Goal: Transaction & Acquisition: Subscribe to service/newsletter

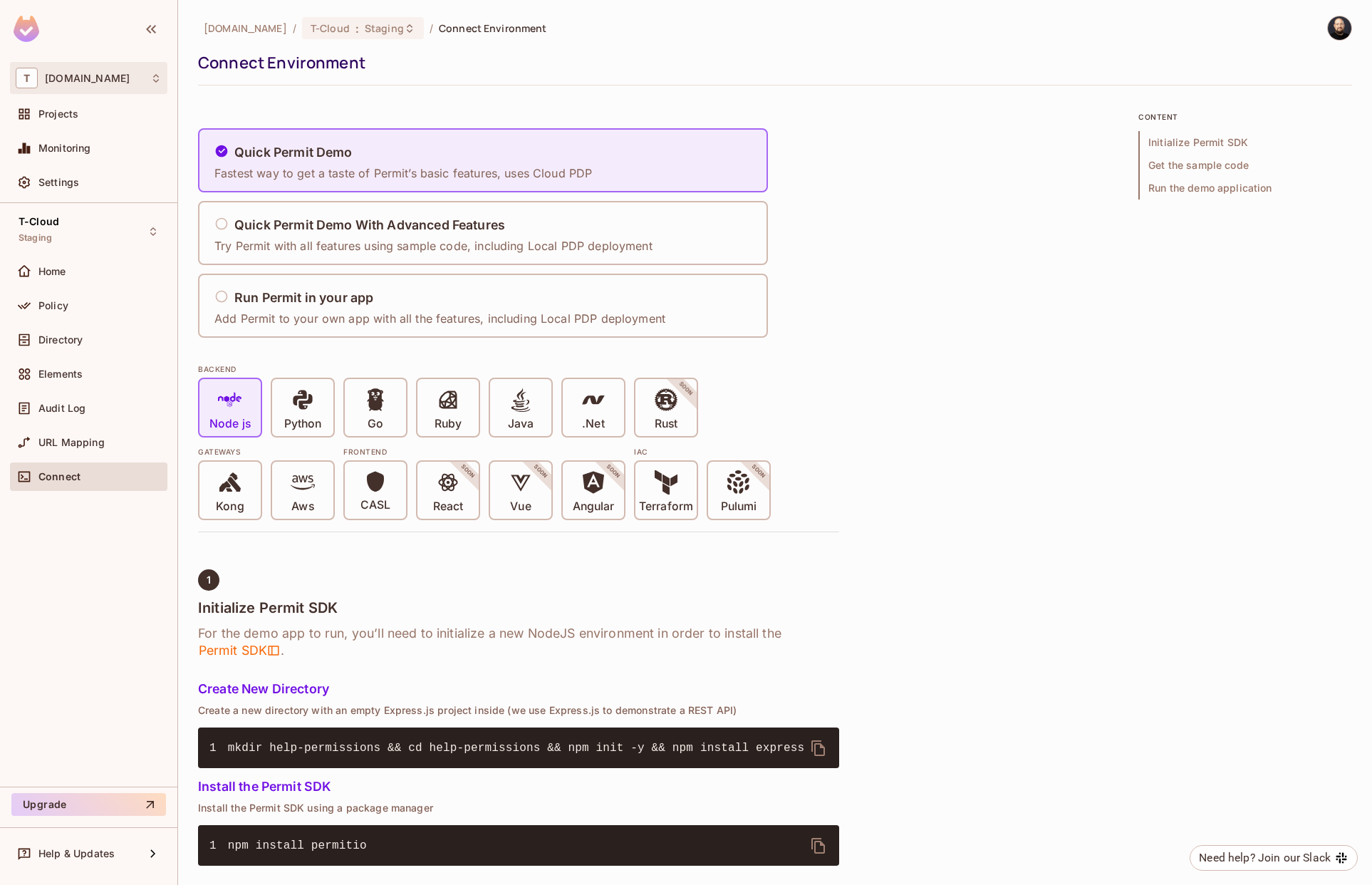
click at [152, 81] on icon at bounding box center [156, 79] width 11 height 11
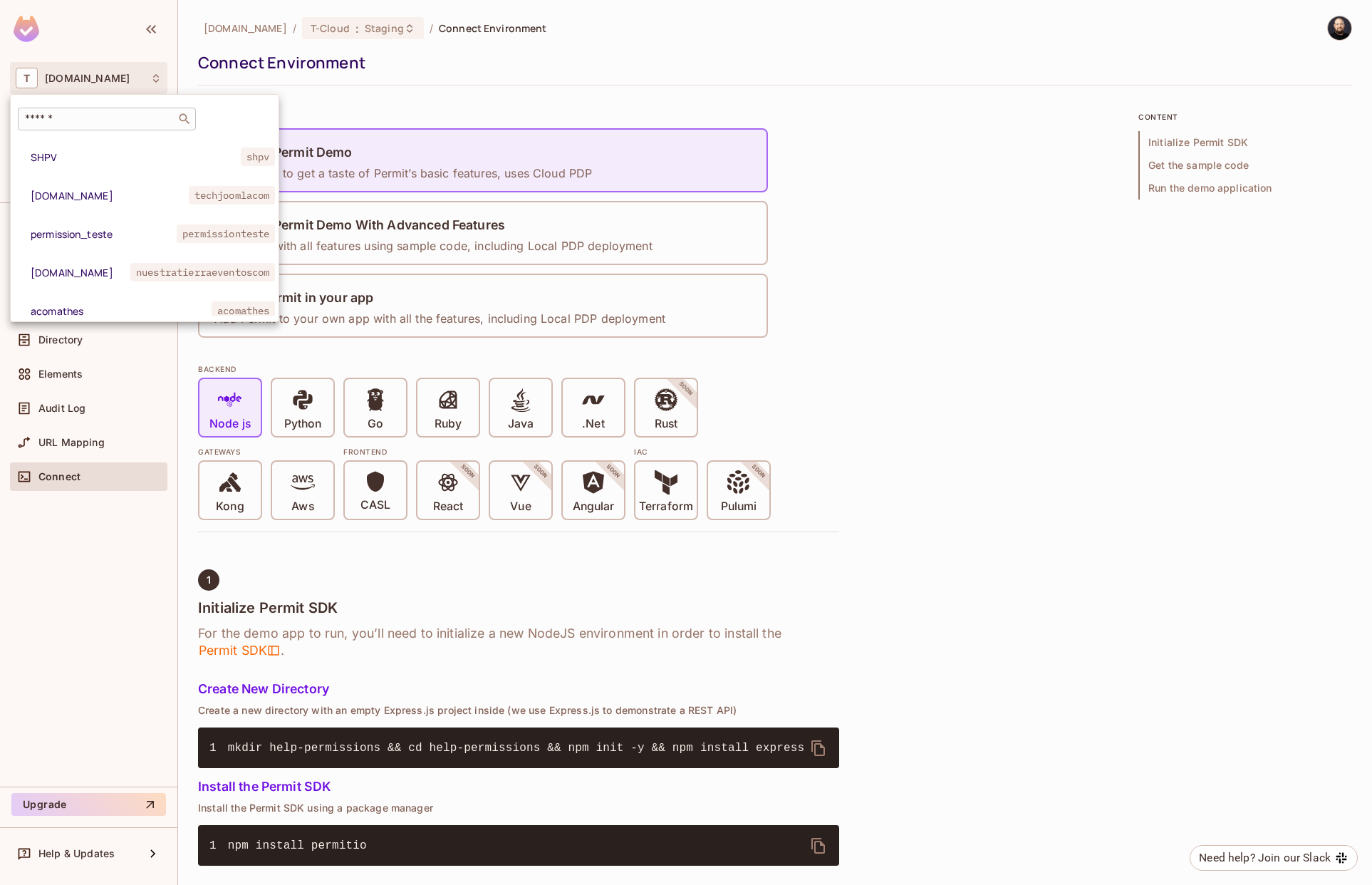
click at [137, 110] on div "​" at bounding box center [107, 119] width 178 height 23
type input "*"
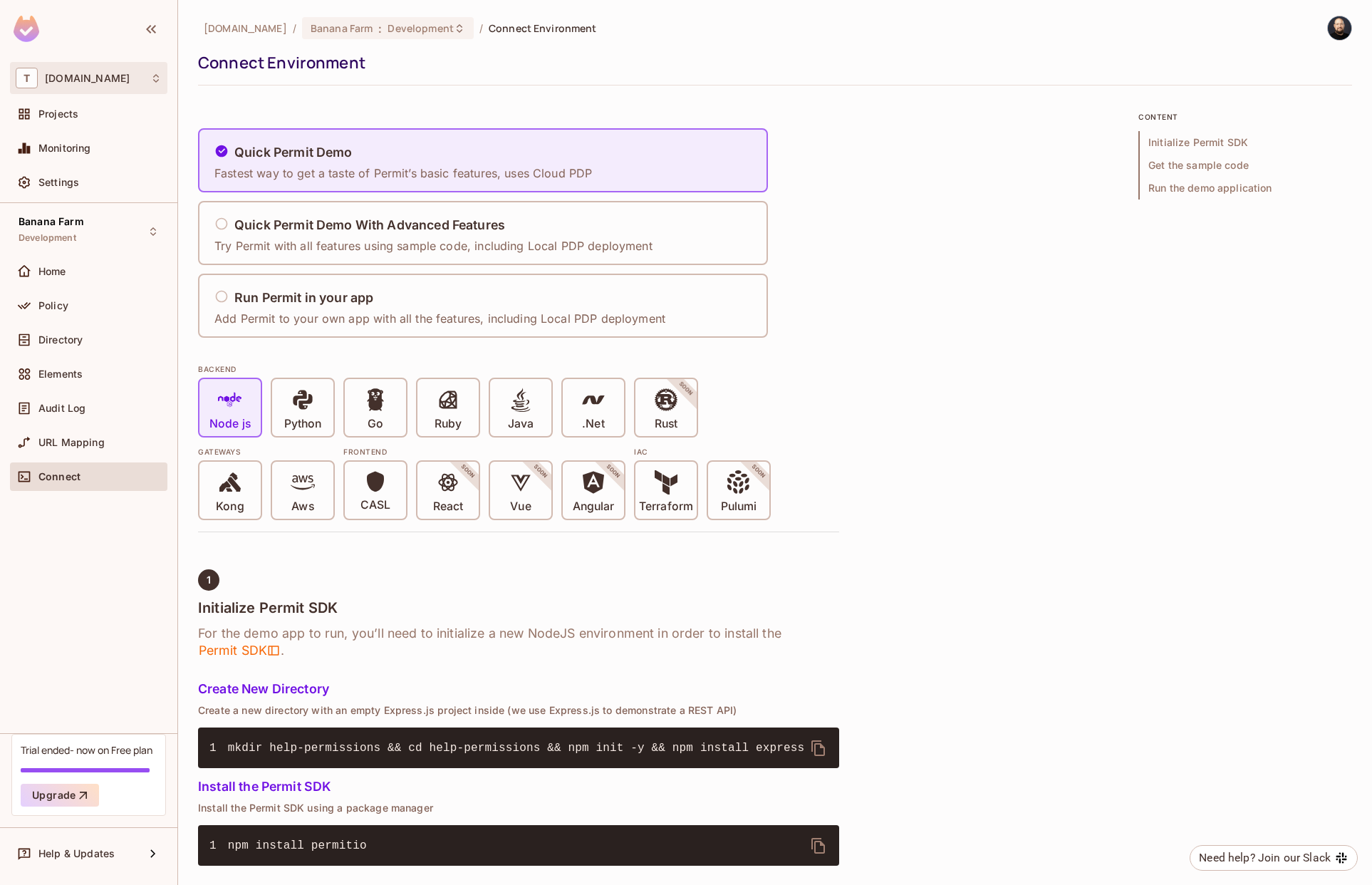
click at [127, 88] on div "T tk-permit.io" at bounding box center [88, 78] width 158 height 32
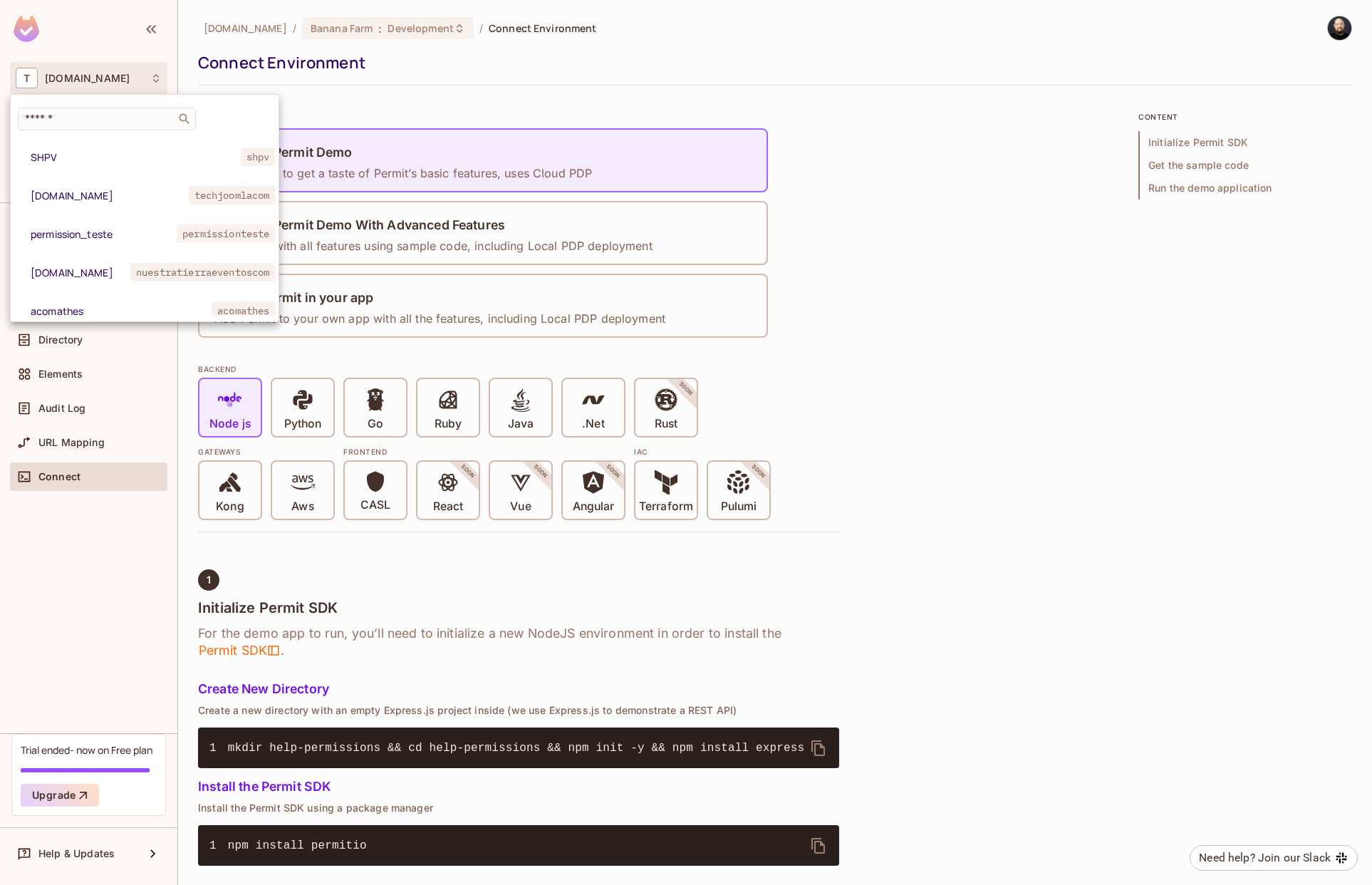
click at [128, 84] on div at bounding box center [686, 442] width 1372 height 885
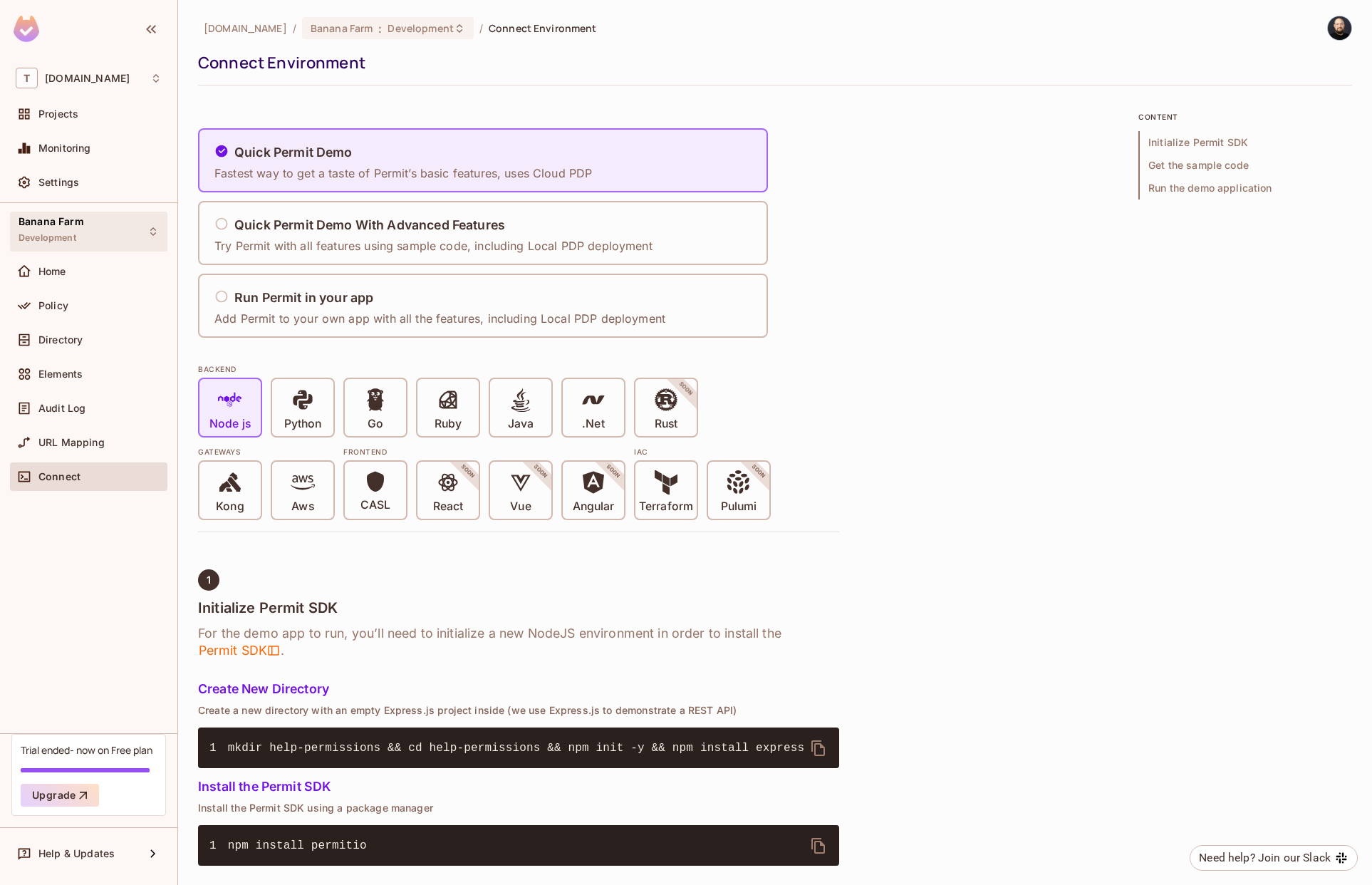
click at [102, 218] on div "Banana Farm Development" at bounding box center [88, 231] width 158 height 39
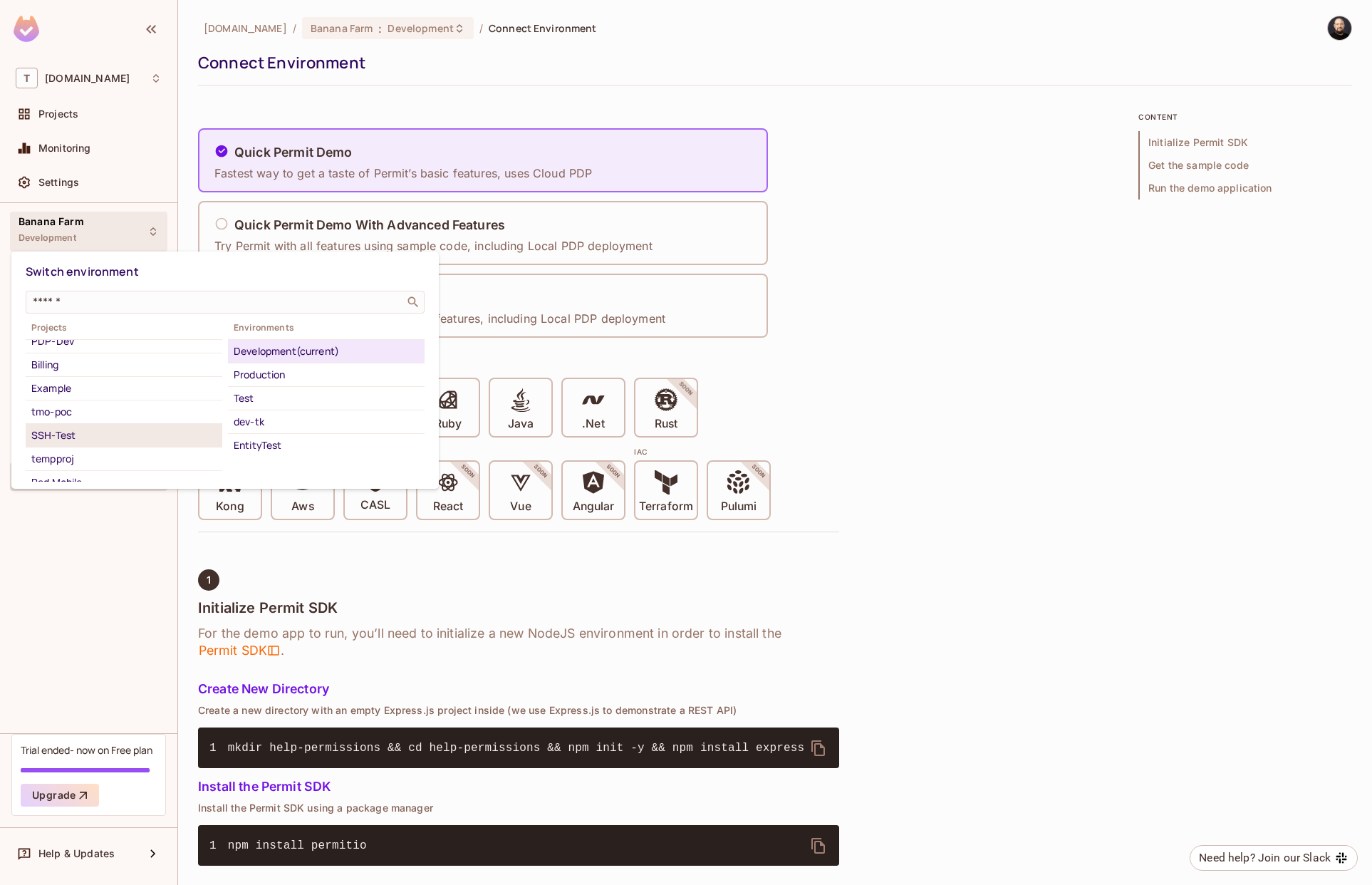
scroll to position [163, 0]
click at [75, 442] on div "tempproj" at bounding box center [124, 447] width 186 height 17
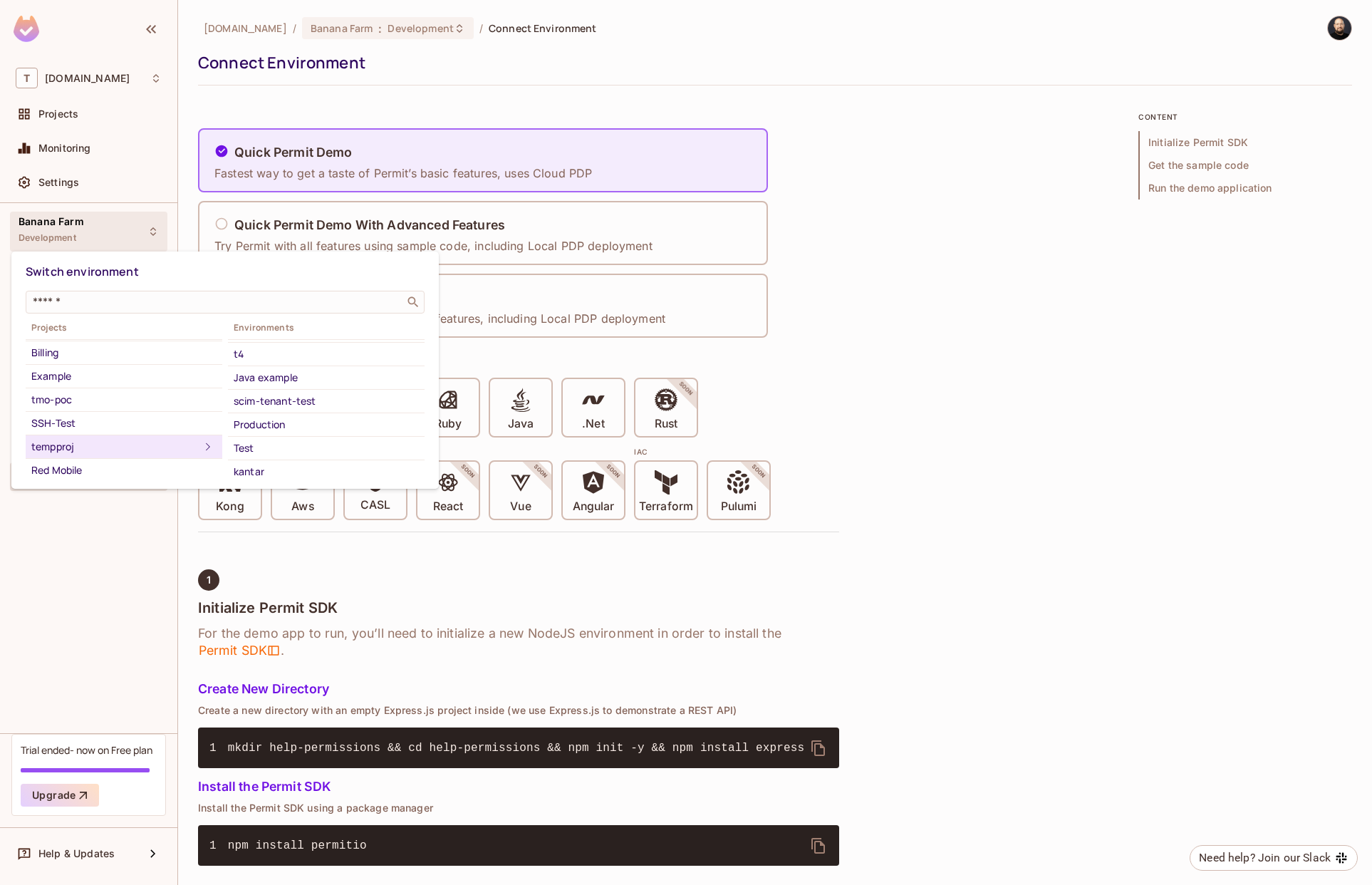
scroll to position [211, 0]
click at [276, 438] on div "kantar" at bounding box center [327, 447] width 186 height 17
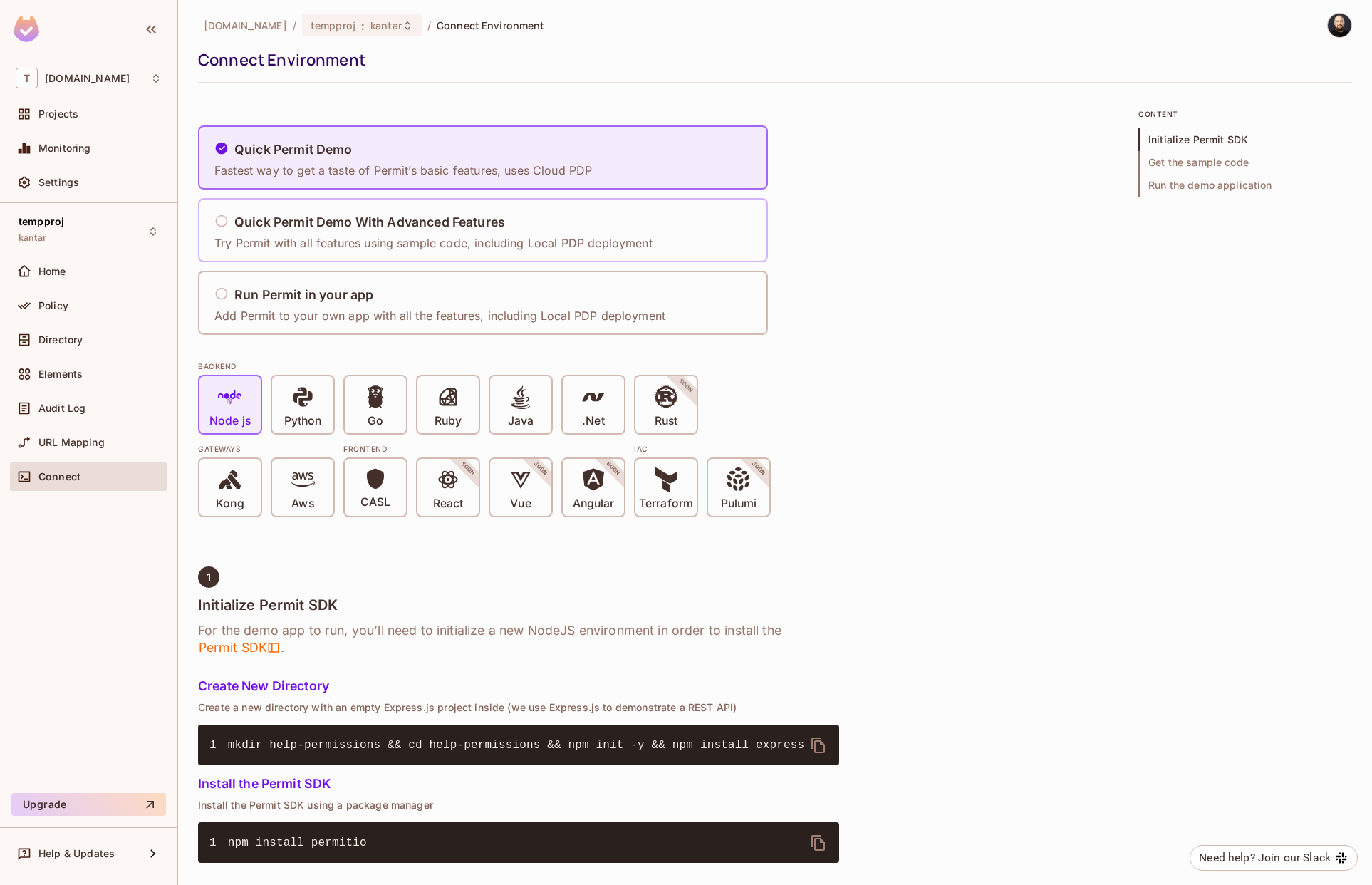
click at [337, 251] on div "Quick Permit Demo With Advanced Features Try Permit with all features using sam…" at bounding box center [437, 231] width 447 height 59
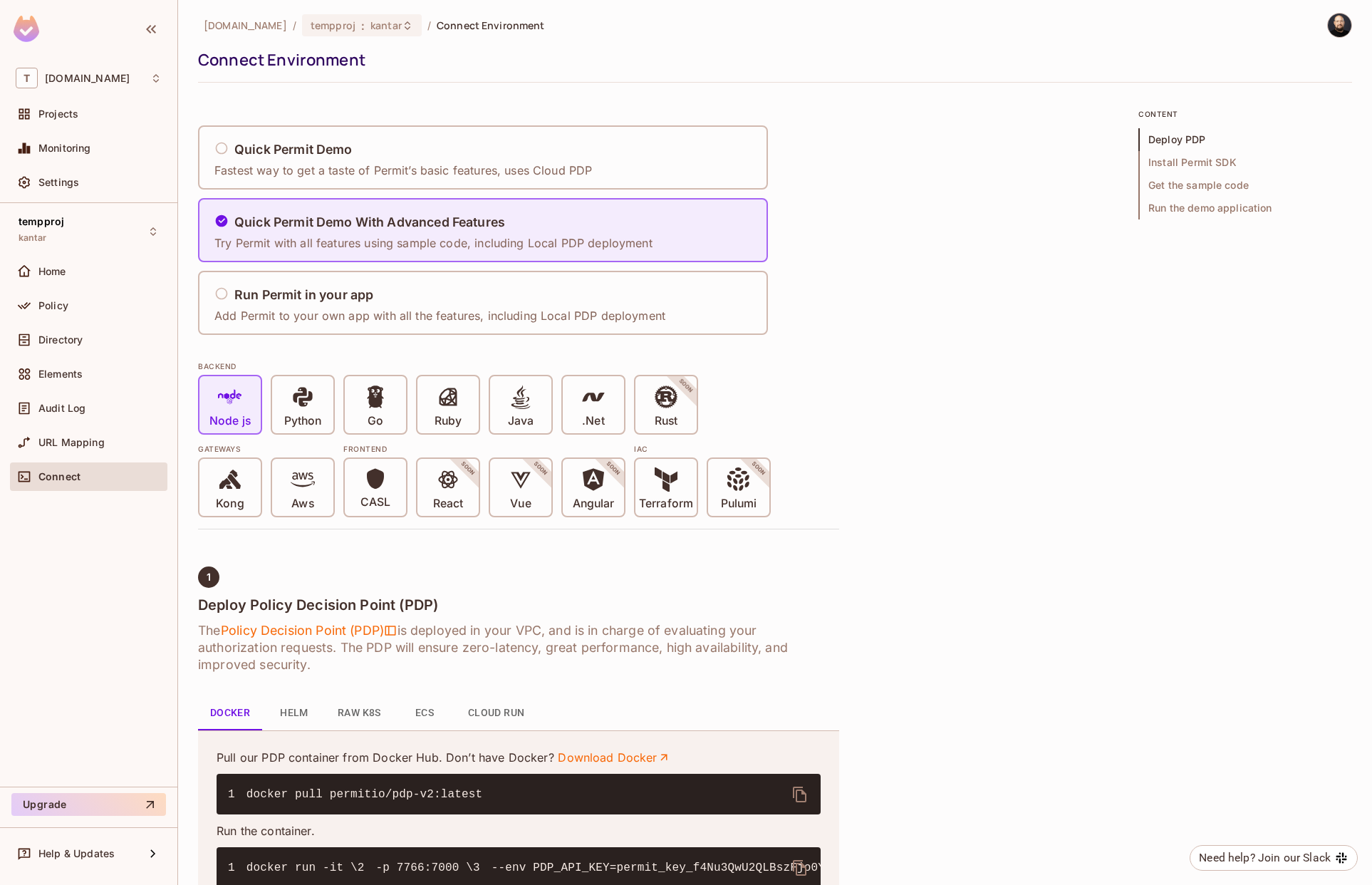
scroll to position [480, 0]
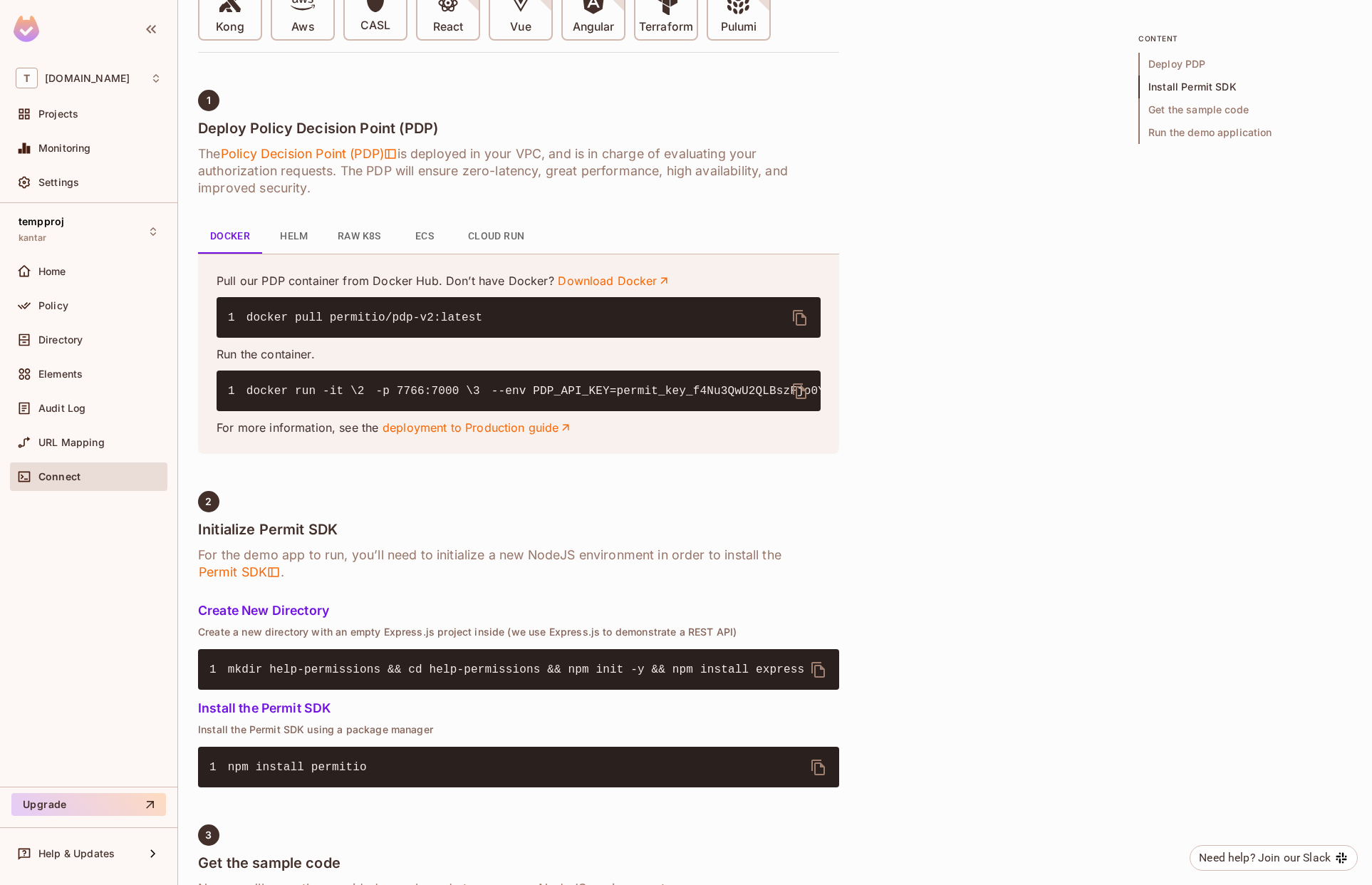
click at [793, 392] on icon "delete" at bounding box center [799, 391] width 14 height 16
click at [451, 398] on code "1 docker run -it \ 2 -p 7766:7000 \ 3 --env PDP_API_KEY=permit_key_f4Nu3QwU2QLB…" at bounding box center [937, 391] width 1418 height 13
copy code "permit_key_f4Nu3QwU2QLBszFjo0Y7W3lri3rrBD43LBv7nhPcDDoecE4gtAQ34Nv6EWJmUhXeSK6b…"
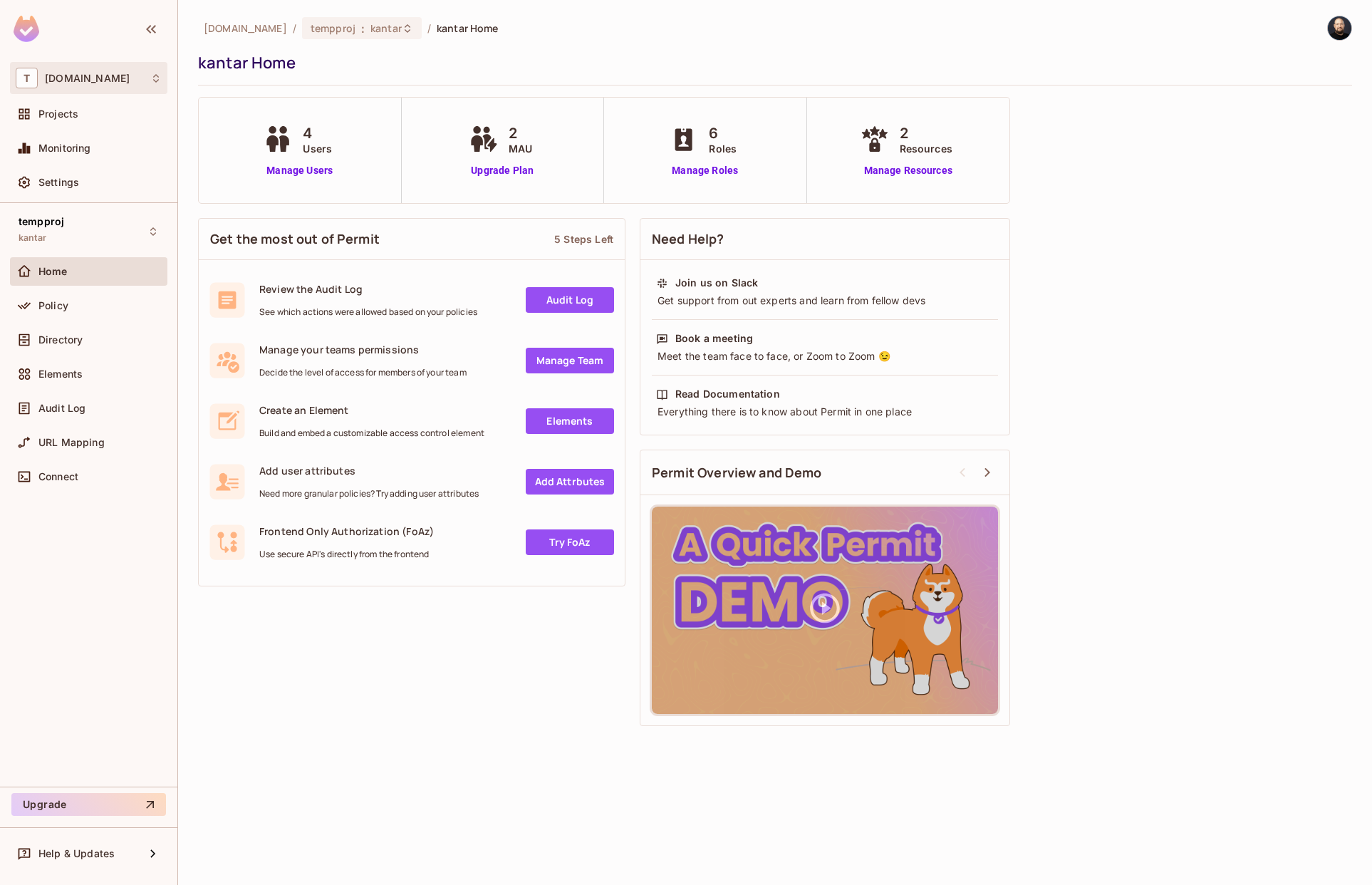
click at [76, 71] on div "T tk-permit.io" at bounding box center [88, 78] width 146 height 21
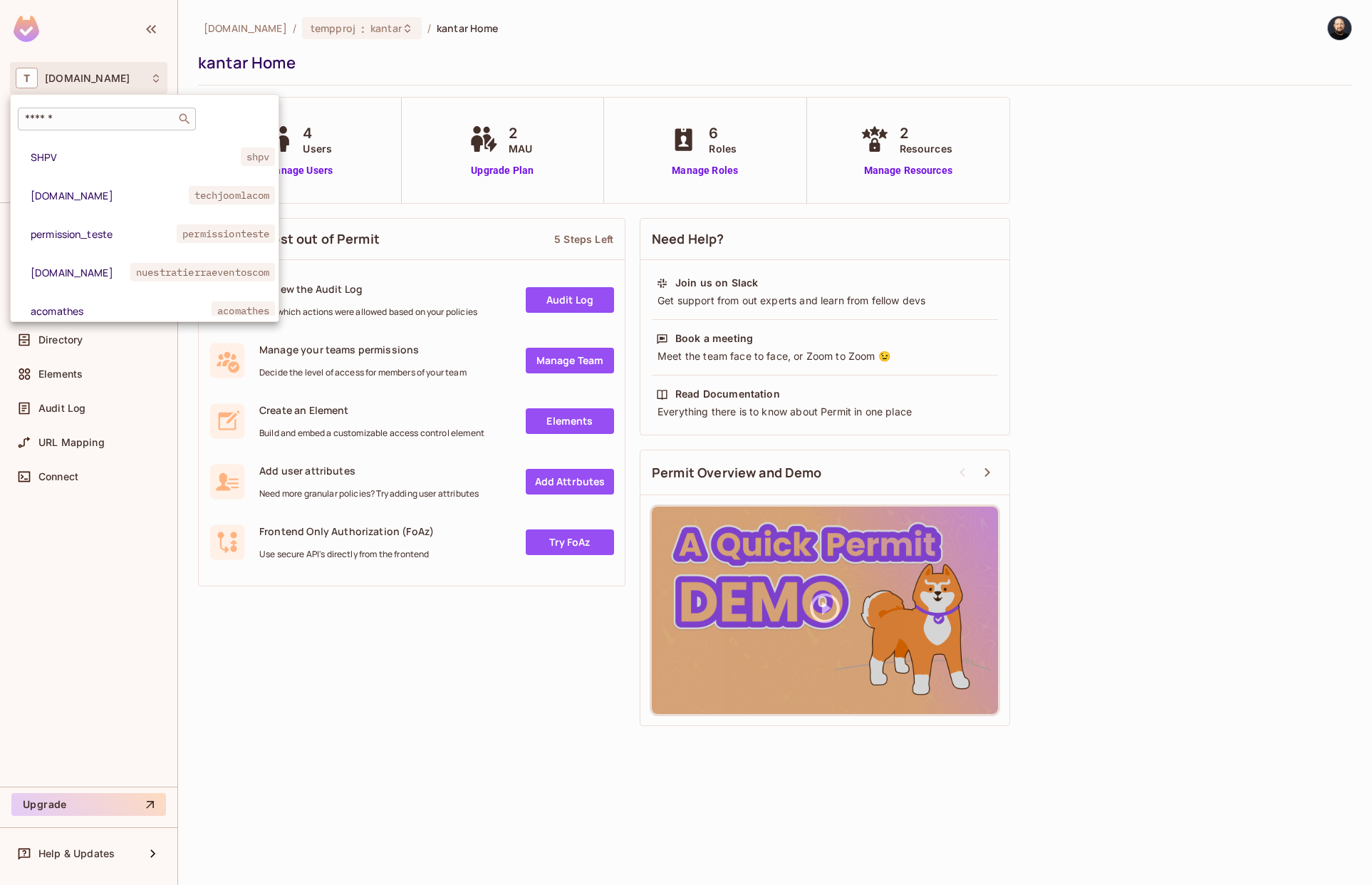
click at [84, 111] on div "​" at bounding box center [107, 119] width 178 height 23
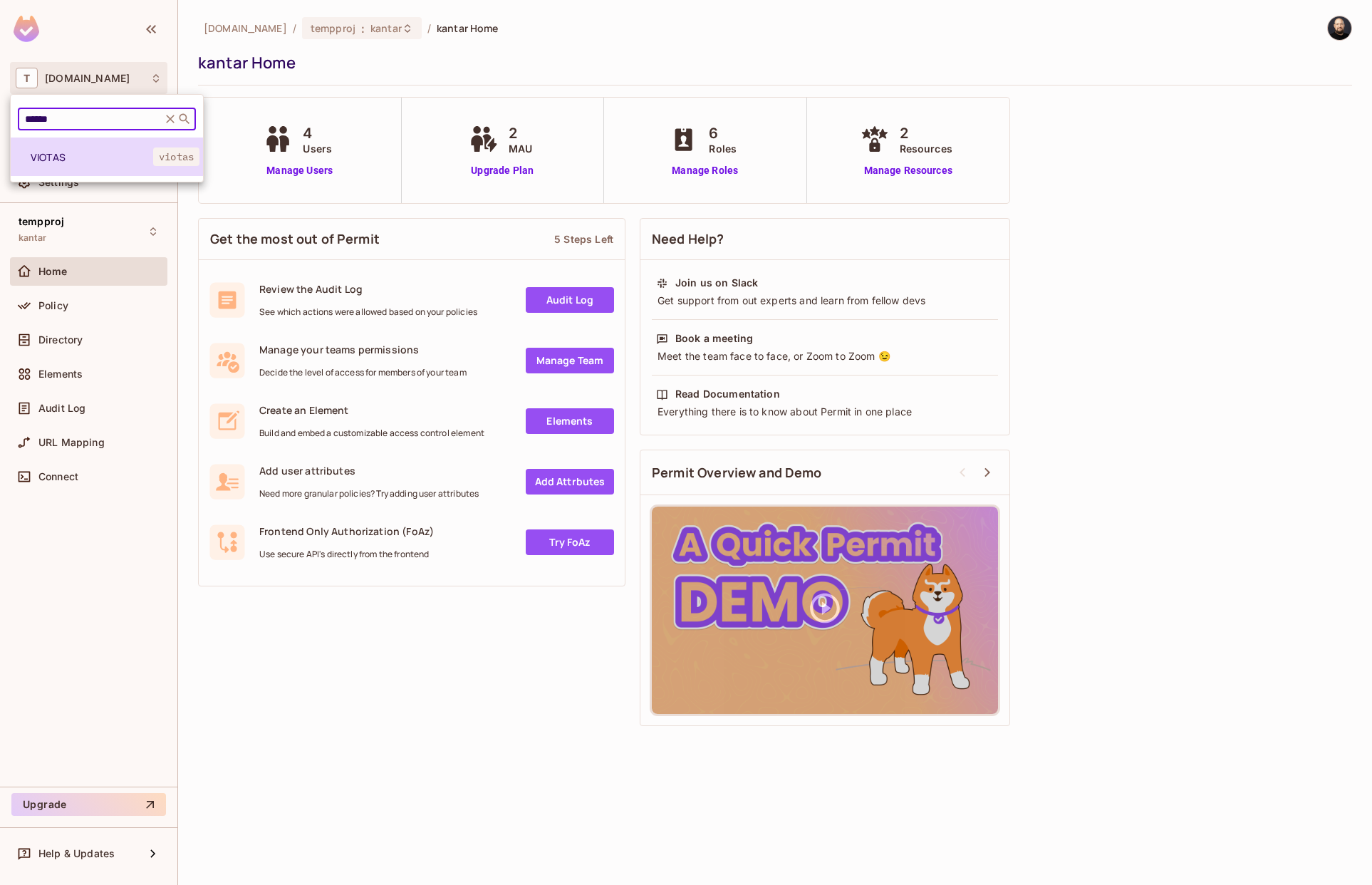
type input "******"
click at [90, 153] on span "VIOTAS" at bounding box center [92, 157] width 123 height 14
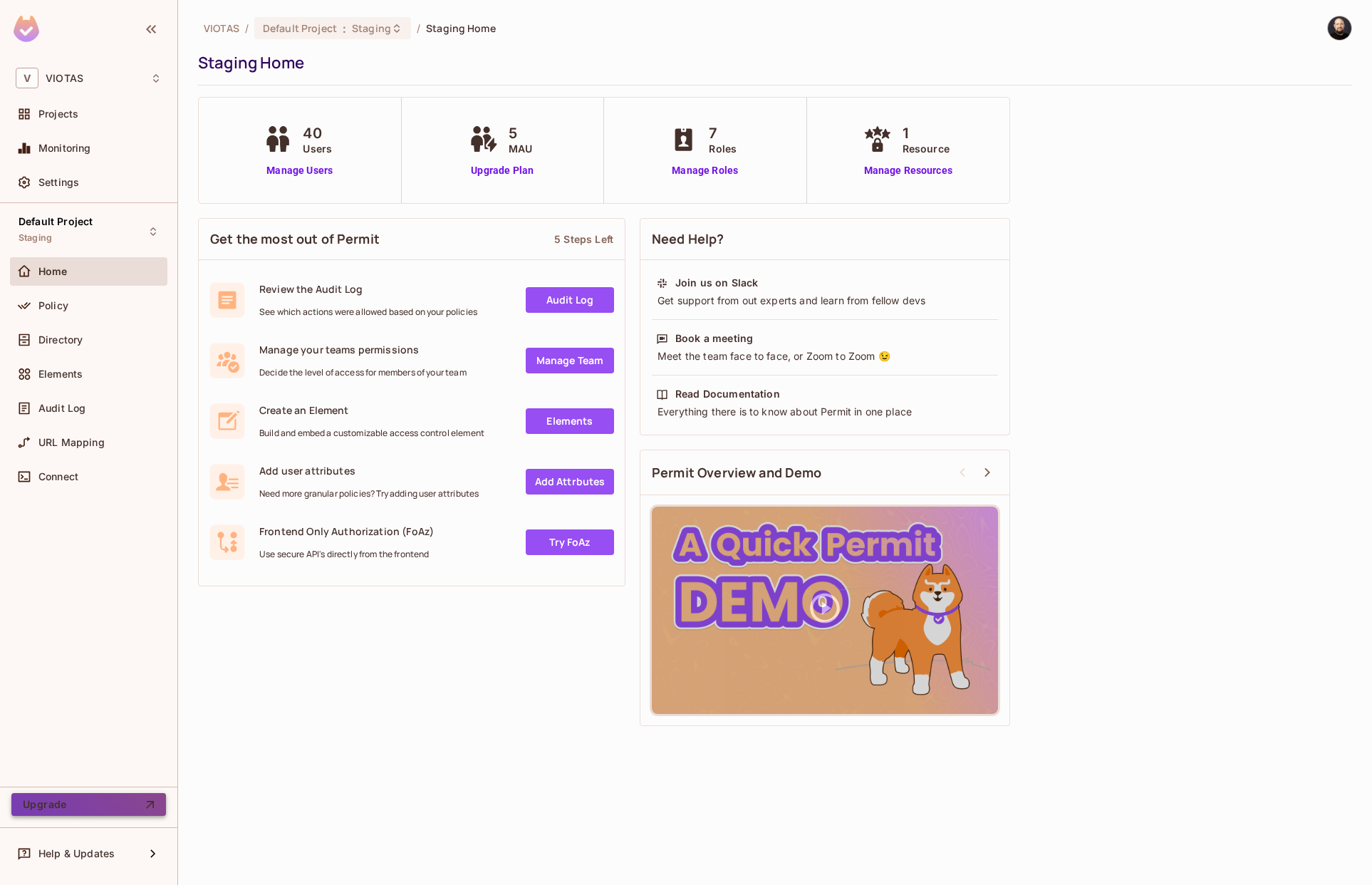
click at [109, 812] on button "Upgrade" at bounding box center [88, 804] width 155 height 23
